Goal: Transaction & Acquisition: Register for event/course

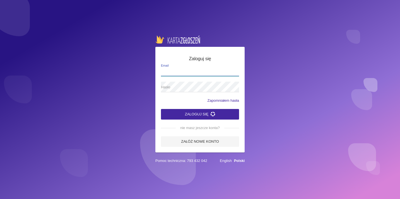
type input "[EMAIL_ADDRESS][PERSON_NAME][DOMAIN_NAME]"
click at [186, 113] on button "Zaloguj się" at bounding box center [200, 114] width 78 height 11
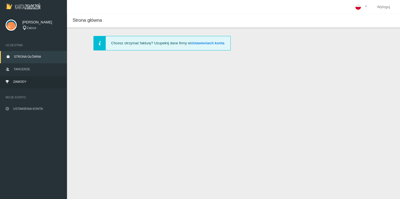
click at [25, 80] on span "Zawody" at bounding box center [19, 81] width 13 height 3
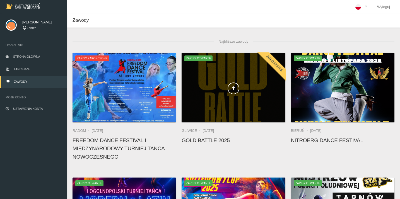
click at [220, 106] on div at bounding box center [232, 88] width 103 height 70
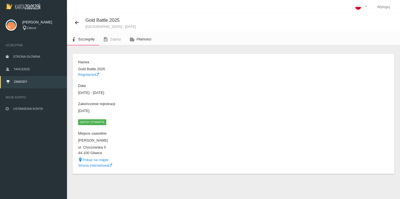
click at [139, 38] on span "Płatności" at bounding box center [144, 39] width 15 height 4
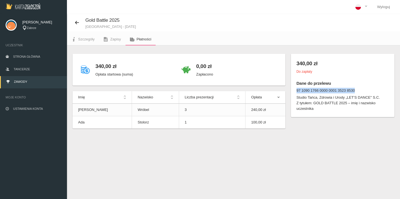
drag, startPoint x: 357, startPoint y: 90, endPoint x: 330, endPoint y: 87, distance: 27.2
click at [330, 87] on div "340,00 zł Do zapłaty Dane do przelewu 97 1090 1766 0000 0001 3523 8530 Studio T…" at bounding box center [342, 85] width 103 height 63
drag, startPoint x: 330, startPoint y: 87, endPoint x: 284, endPoint y: 137, distance: 67.4
click at [284, 137] on div "340,00 zł Opłata startowa (suma) 0,00 zł Zapłacono Imię Nazwisko Liczba prezent…" at bounding box center [233, 97] width 333 height 105
drag, startPoint x: 355, startPoint y: 89, endPoint x: 296, endPoint y: 91, distance: 58.8
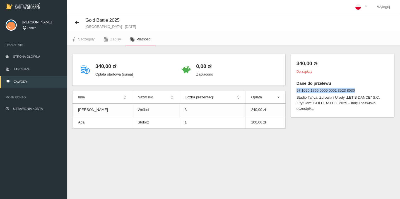
click at [296, 91] on dt "97 1090 1766 0000 0001 3523 8530" at bounding box center [342, 91] width 92 height 6
click at [339, 91] on dt "97 1090 1766 0000 0001 3523 8530" at bounding box center [342, 91] width 92 height 6
drag, startPoint x: 354, startPoint y: 90, endPoint x: 297, endPoint y: 89, distance: 58.0
click at [296, 89] on dt "97 1090 1766 0000 0001 3523 8530" at bounding box center [342, 91] width 92 height 6
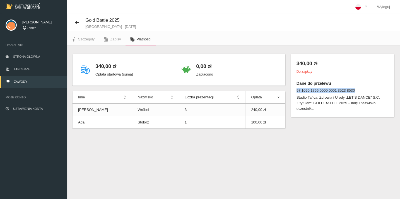
copy dt "97 1090 1766 0000 0001 3523 8530"
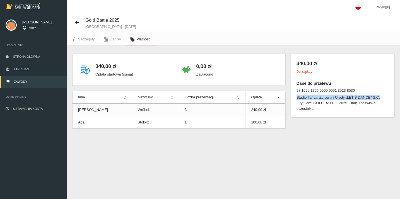
drag, startPoint x: 382, startPoint y: 96, endPoint x: 315, endPoint y: 94, distance: 66.1
click at [315, 94] on dl "97 1090 1766 0000 0001 3523 8530 Studio Tańca, Zdrowia i Urody „LET’S DANCE" S.…" at bounding box center [342, 100] width 92 height 24
copy dd "Studio Tańca, Zdrowia i Urody „LET’S DANCE" S.C."
drag, startPoint x: 314, startPoint y: 104, endPoint x: 347, endPoint y: 104, distance: 32.3
click at [347, 104] on dd "Z tytułem: GOLD BATTLE 2025 – imię i nazwisko uczestnika" at bounding box center [342, 105] width 92 height 11
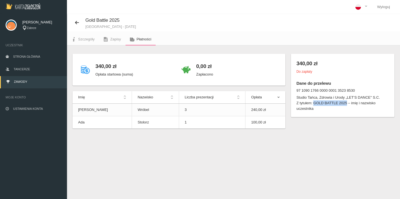
copy dd "GOLD BATTLE 2025"
click at [90, 39] on span "Szczegóły" at bounding box center [86, 39] width 16 height 4
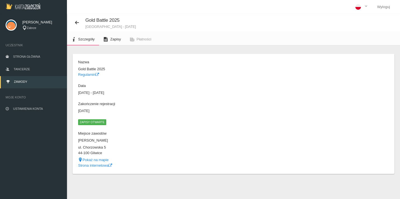
click at [113, 37] on link "Zapisy" at bounding box center [112, 39] width 26 height 12
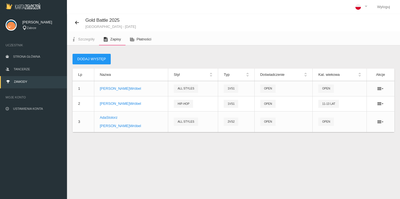
click at [143, 38] on span "Płatności" at bounding box center [144, 39] width 15 height 4
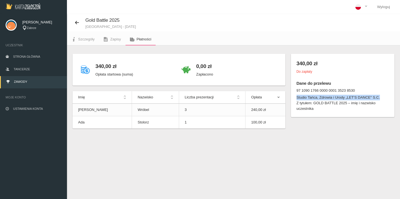
drag, startPoint x: 381, startPoint y: 98, endPoint x: 297, endPoint y: 96, distance: 83.6
click at [297, 96] on dd "Studio Tańca, Zdrowia i Urody „LET’S DANCE" S.C." at bounding box center [342, 98] width 92 height 6
copy dd "Studio Tańca, Zdrowia i Urody „LET’S DANCE" S.C."
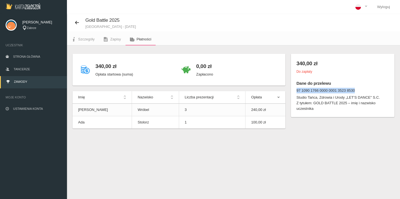
drag, startPoint x: 354, startPoint y: 91, endPoint x: 296, endPoint y: 90, distance: 58.5
click at [295, 90] on div "340,00 zł Do zapłaty Dane do przelewu 97 1090 1766 0000 0001 3523 8530 Studio T…" at bounding box center [342, 85] width 103 height 63
copy dt "97 1090 1766 0000 0001 3523 8530"
drag, startPoint x: 346, startPoint y: 103, endPoint x: 315, endPoint y: 103, distance: 30.9
click at [315, 103] on dd "Z tytułem: GOLD BATTLE 2025 – imię i nazwisko uczestnika" at bounding box center [342, 105] width 92 height 11
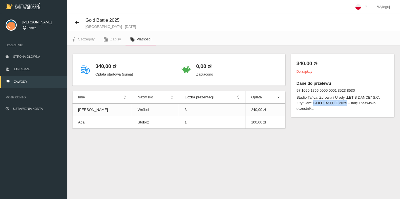
copy dd "GOLD BATTLE 2025"
click at [21, 56] on span "Strona główna" at bounding box center [26, 56] width 27 height 3
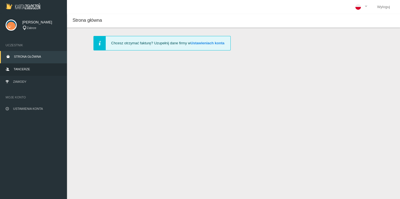
click at [21, 71] on link "Tancerze" at bounding box center [33, 70] width 67 height 12
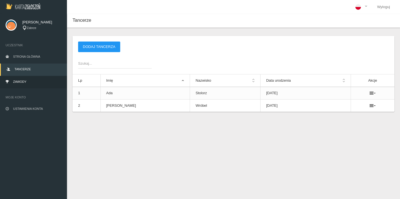
click at [21, 84] on link "Zawody" at bounding box center [33, 82] width 67 height 12
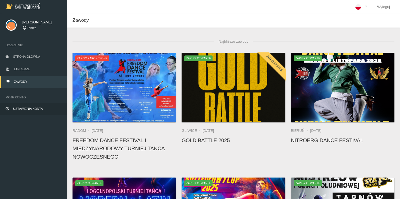
click at [38, 108] on span "Ustawienia konta" at bounding box center [28, 108] width 30 height 3
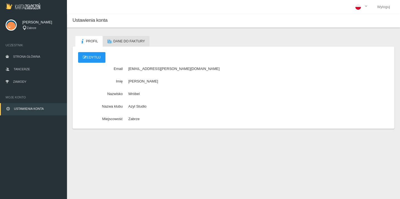
click at [124, 42] on span "Dane do faktury" at bounding box center [128, 41] width 31 height 4
